Goal: Task Accomplishment & Management: Manage account settings

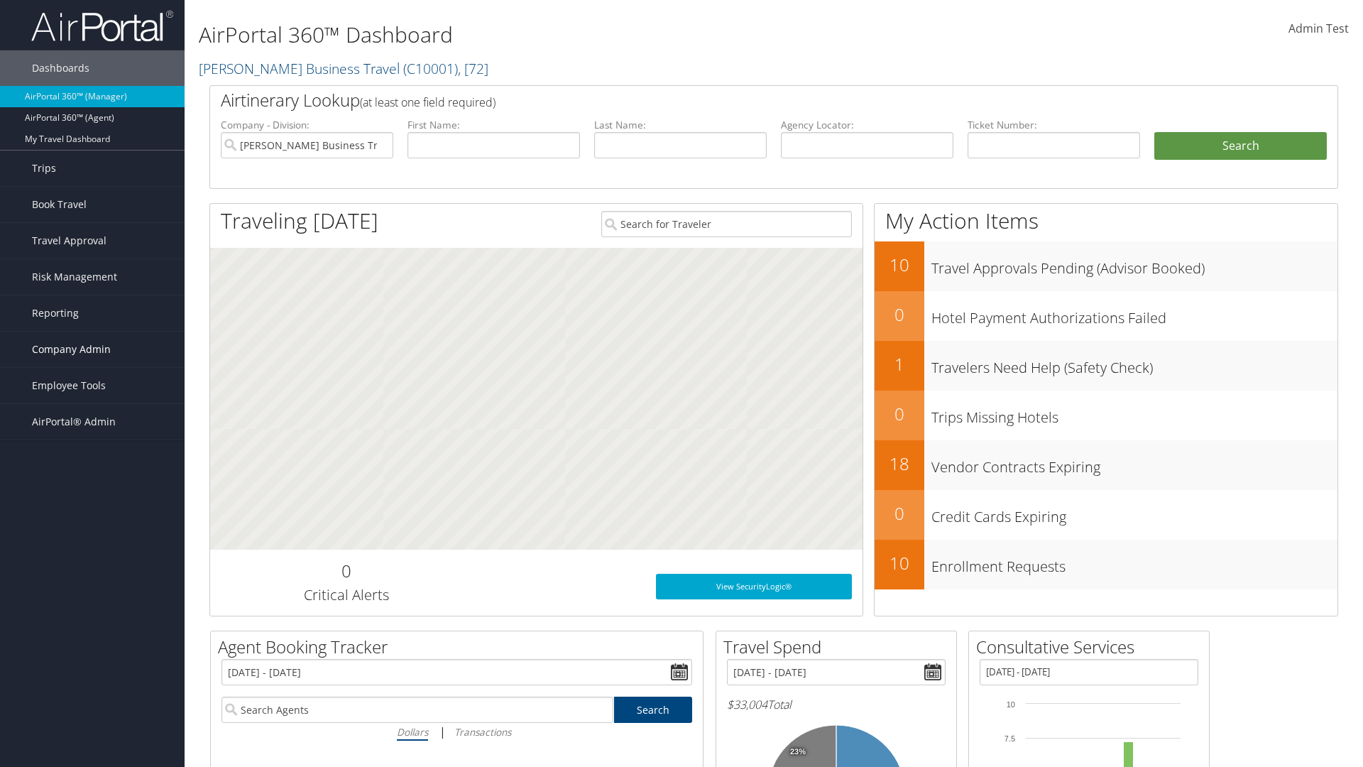
click at [92, 349] on span "Company Admin" at bounding box center [71, 348] width 79 height 35
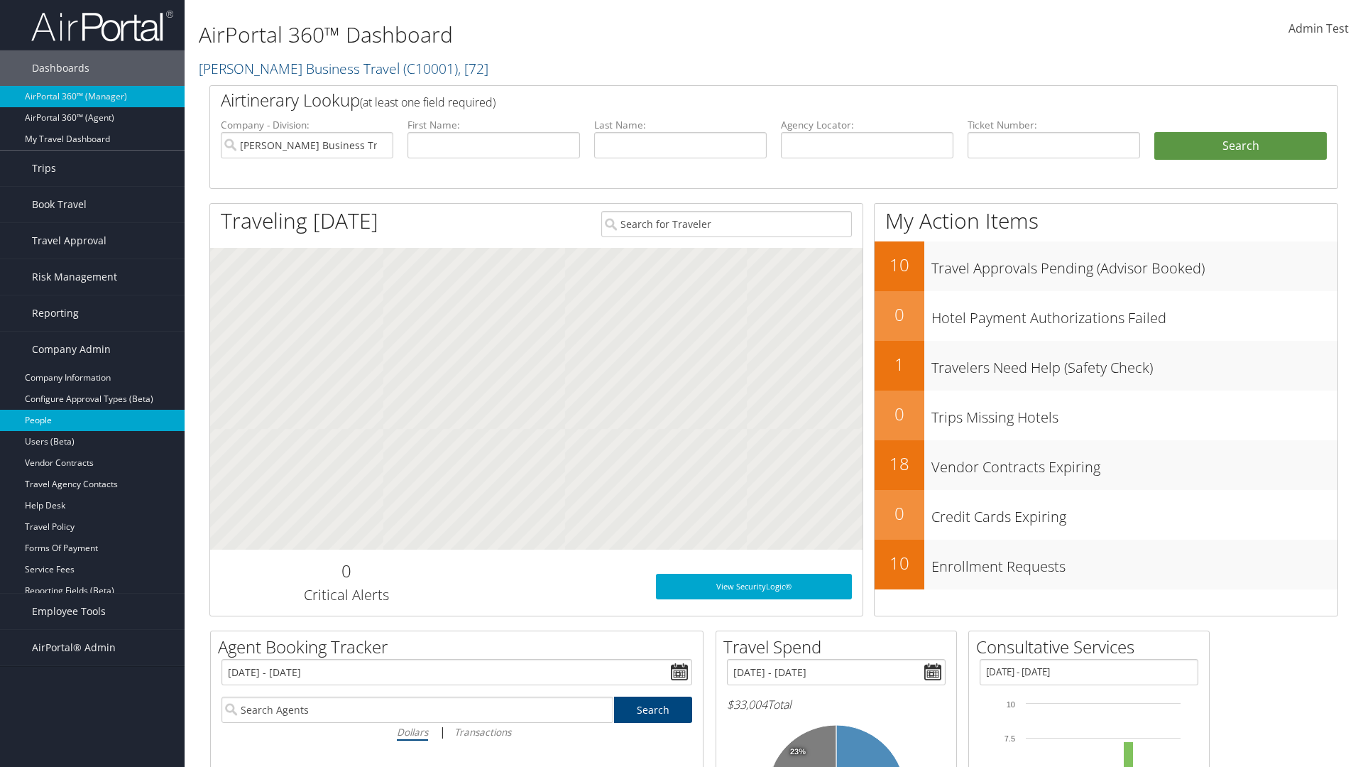
click at [92, 420] on link "People" at bounding box center [92, 420] width 185 height 21
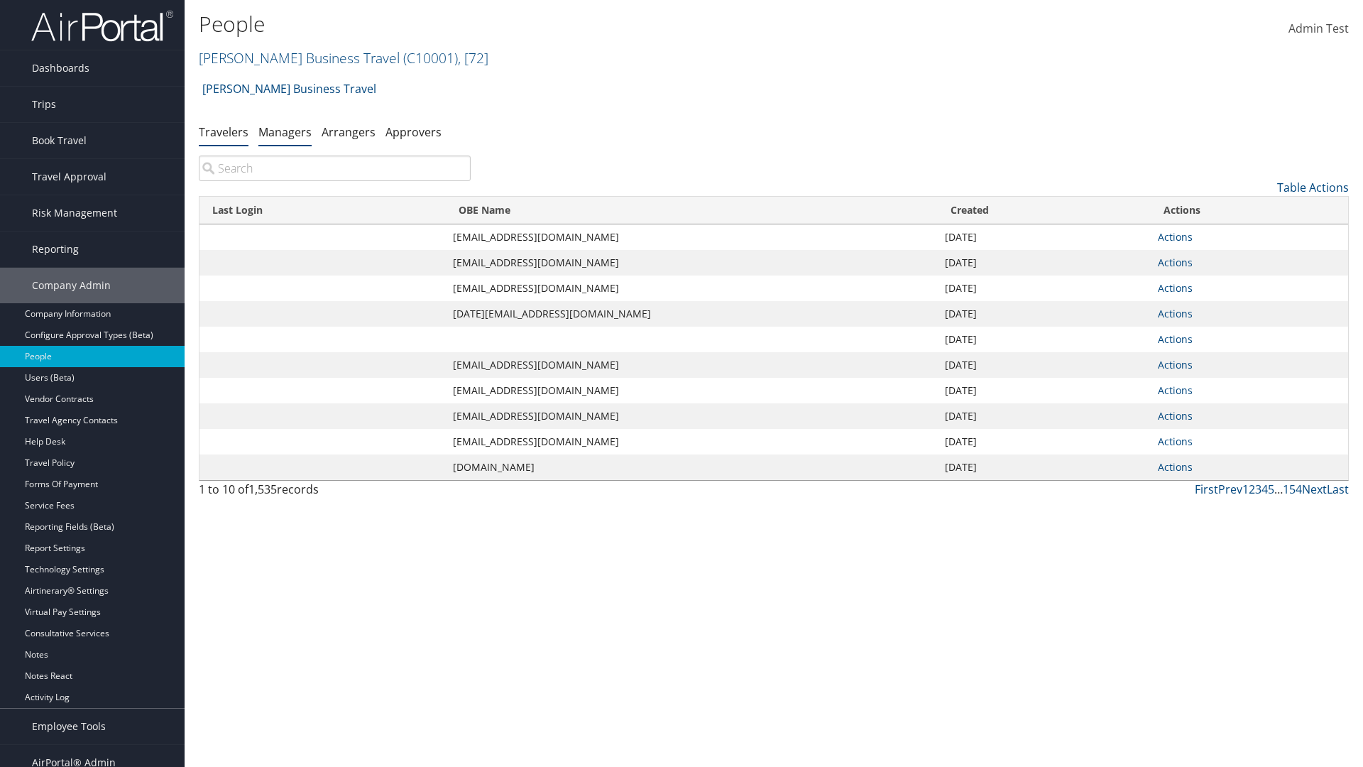
click at [285, 131] on link "Managers" at bounding box center [284, 132] width 53 height 16
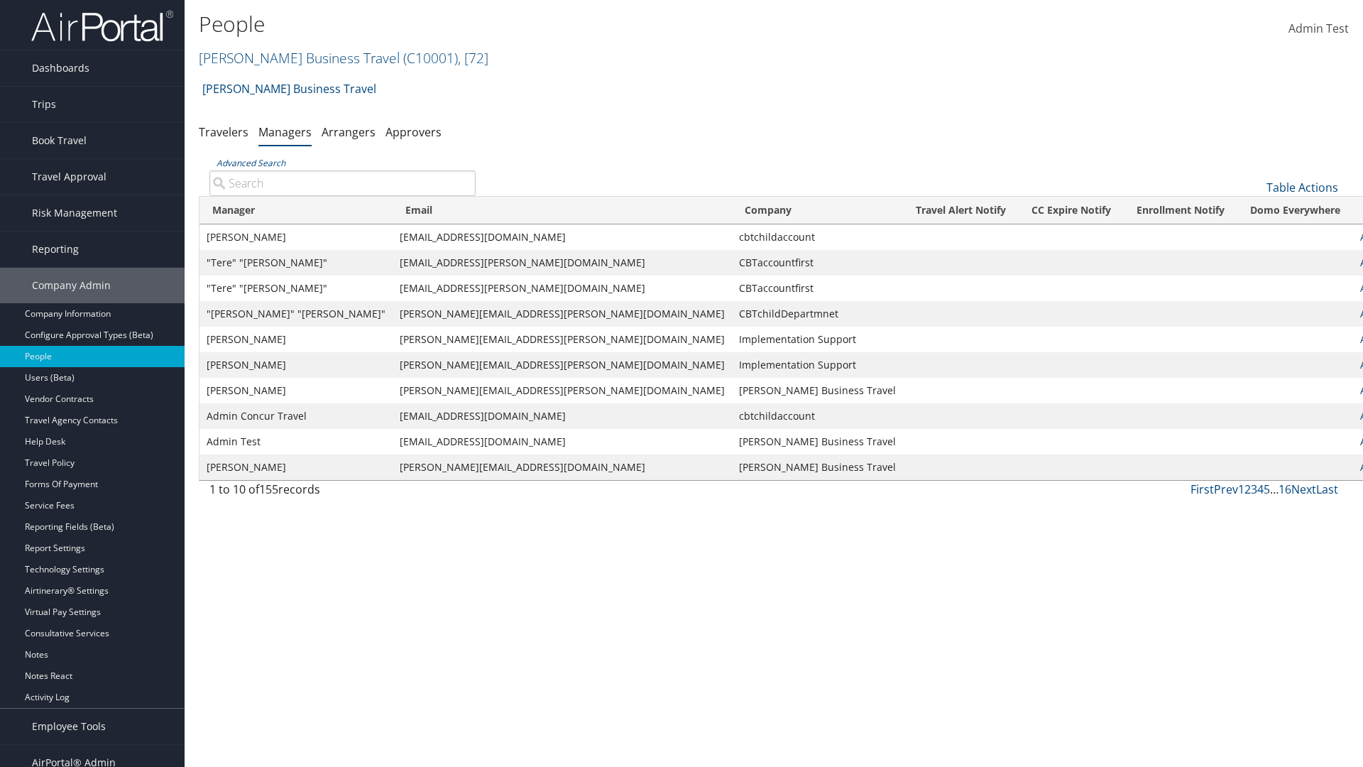
click at [342, 182] on input "Advanced Search" at bounding box center [342, 183] width 266 height 26
type input "Leon Rosenberg"
click at [1360, 236] on link "Actions" at bounding box center [1377, 236] width 35 height 13
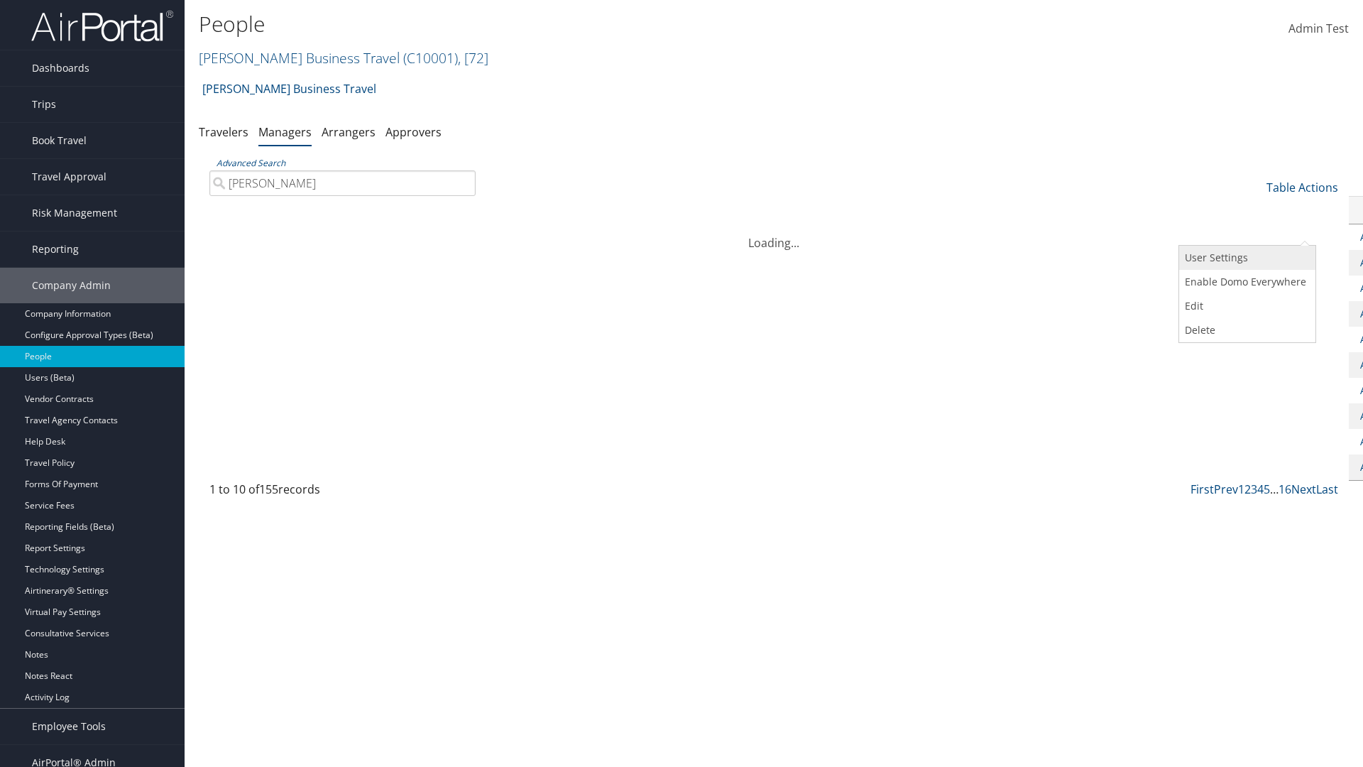
click at [1245, 258] on link "User Settings" at bounding box center [1245, 258] width 133 height 24
